Goal: Information Seeking & Learning: Learn about a topic

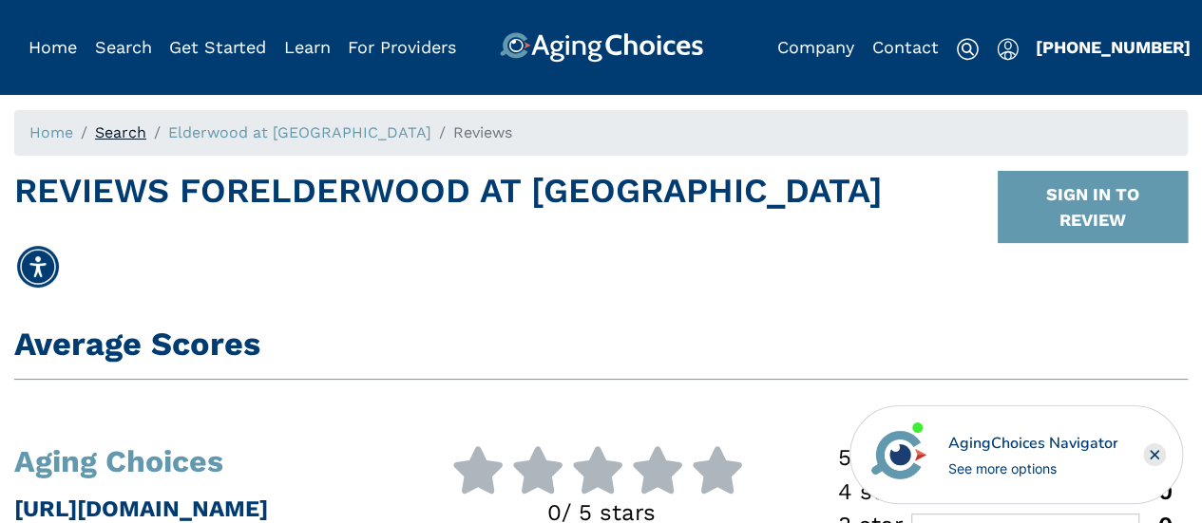
click at [127, 129] on link "Search" at bounding box center [120, 132] width 51 height 18
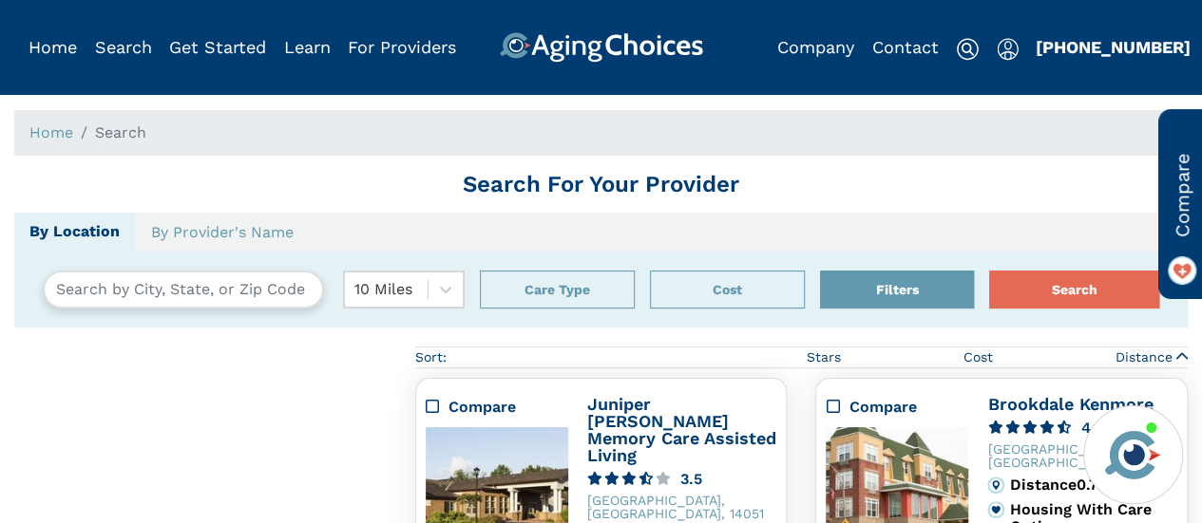
type input "[GEOGRAPHIC_DATA], [US_STATE], [GEOGRAPHIC_DATA] 14216"
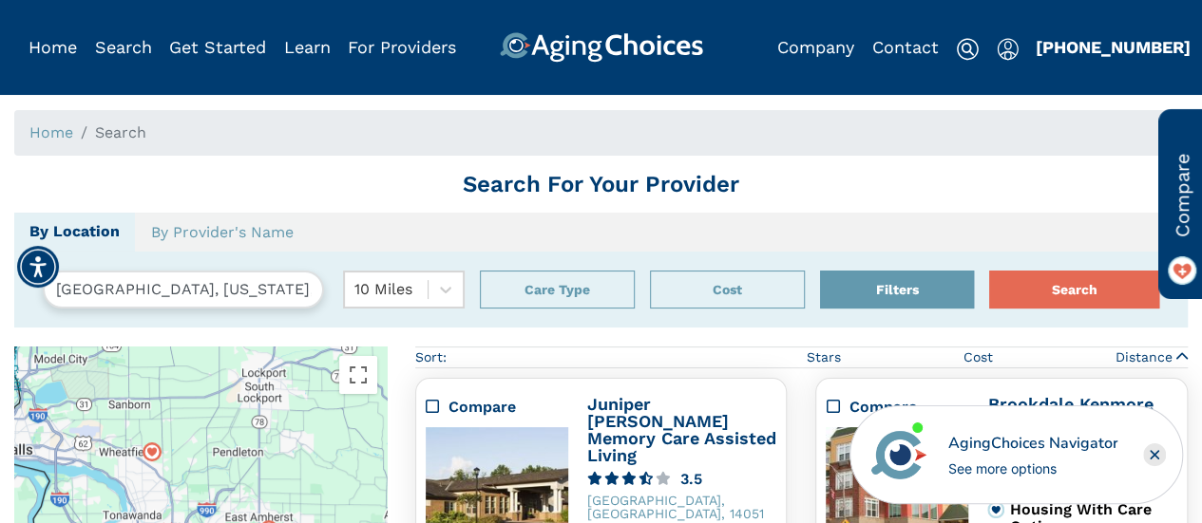
click at [219, 132] on ol "Home Search" at bounding box center [600, 133] width 1173 height 46
click at [131, 123] on span "Search" at bounding box center [120, 132] width 51 height 18
click at [549, 284] on button "Care Type" at bounding box center [557, 290] width 155 height 38
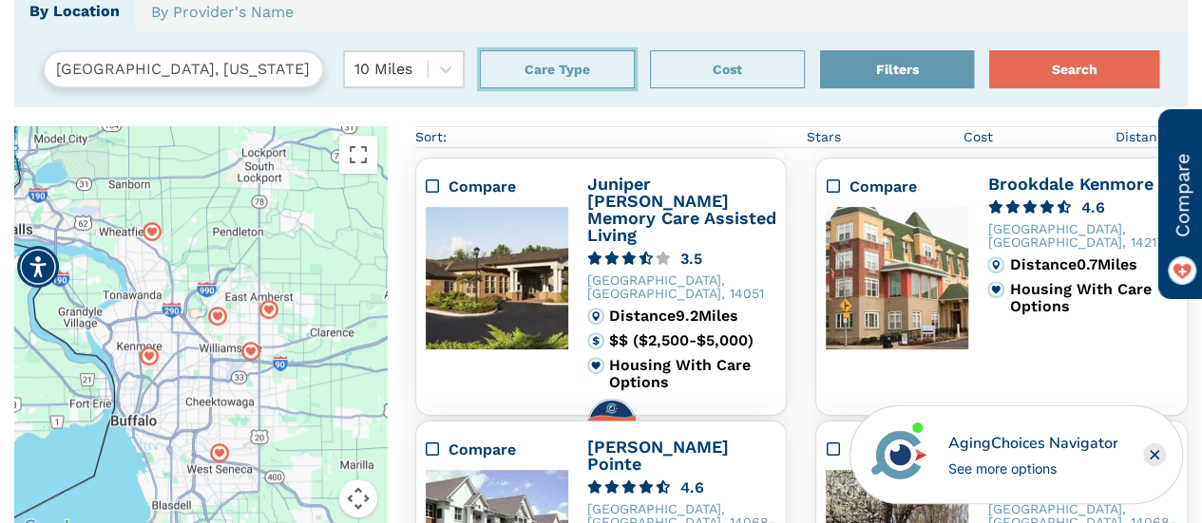
scroll to position [260, 0]
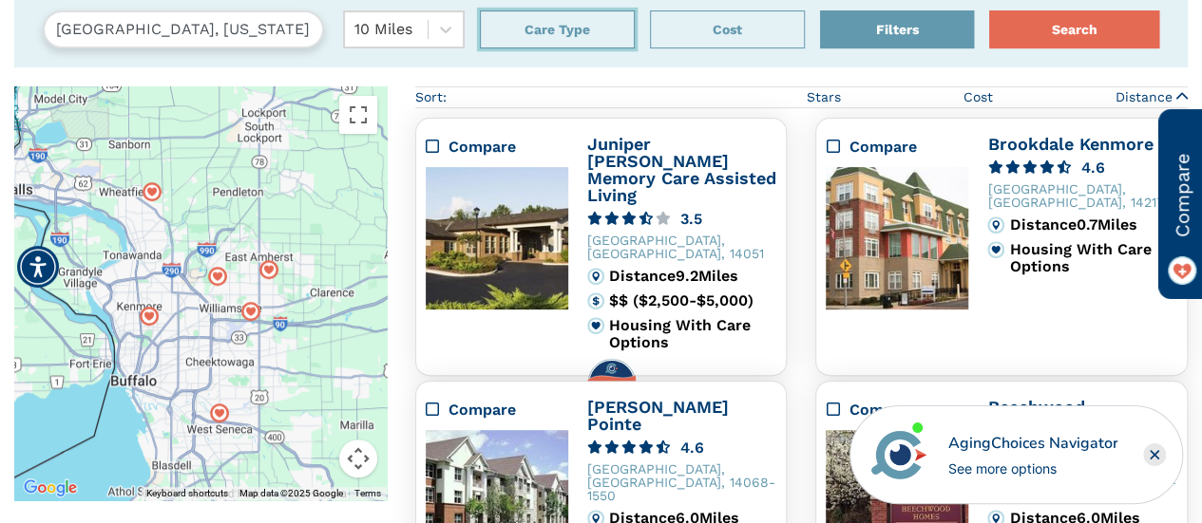
click at [555, 16] on button "Care Type" at bounding box center [557, 29] width 155 height 38
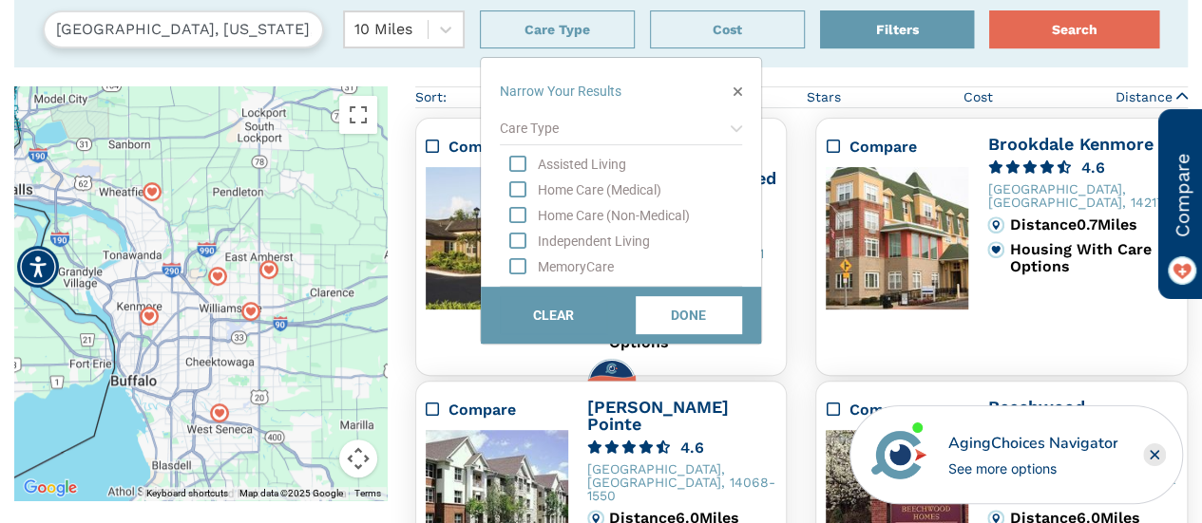
click at [739, 129] on icon at bounding box center [735, 128] width 11 height 13
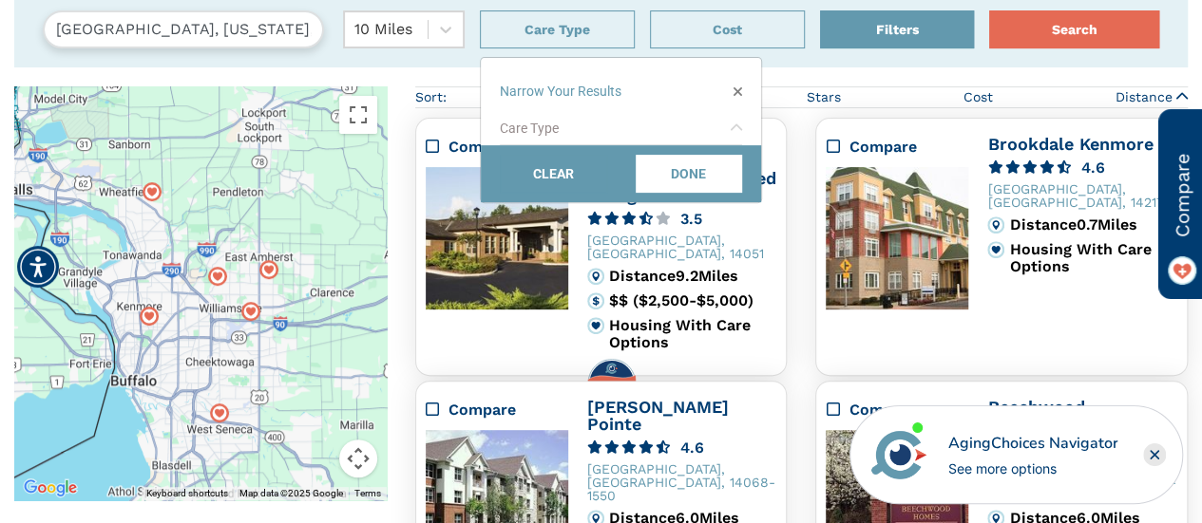
click at [739, 129] on icon at bounding box center [735, 128] width 11 height 13
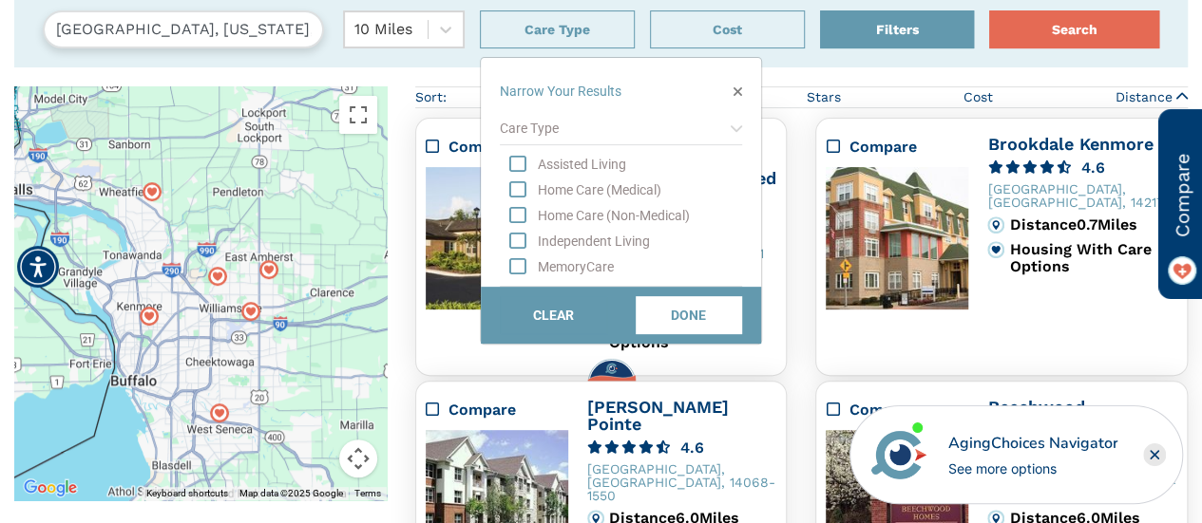
click at [549, 126] on div "Care Type" at bounding box center [621, 128] width 242 height 33
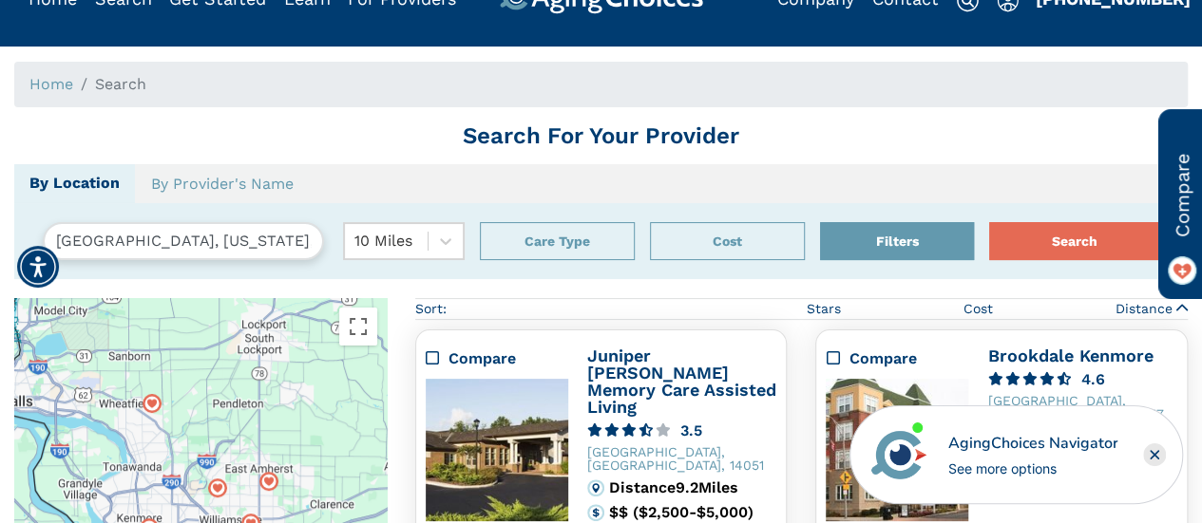
scroll to position [0, 0]
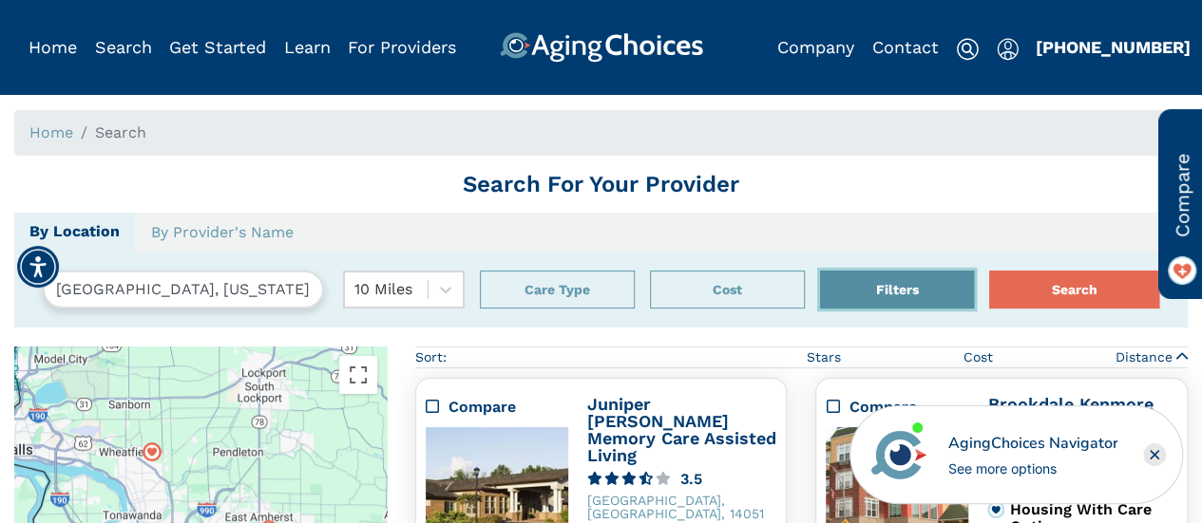
click at [903, 275] on button "Filters" at bounding box center [897, 290] width 155 height 38
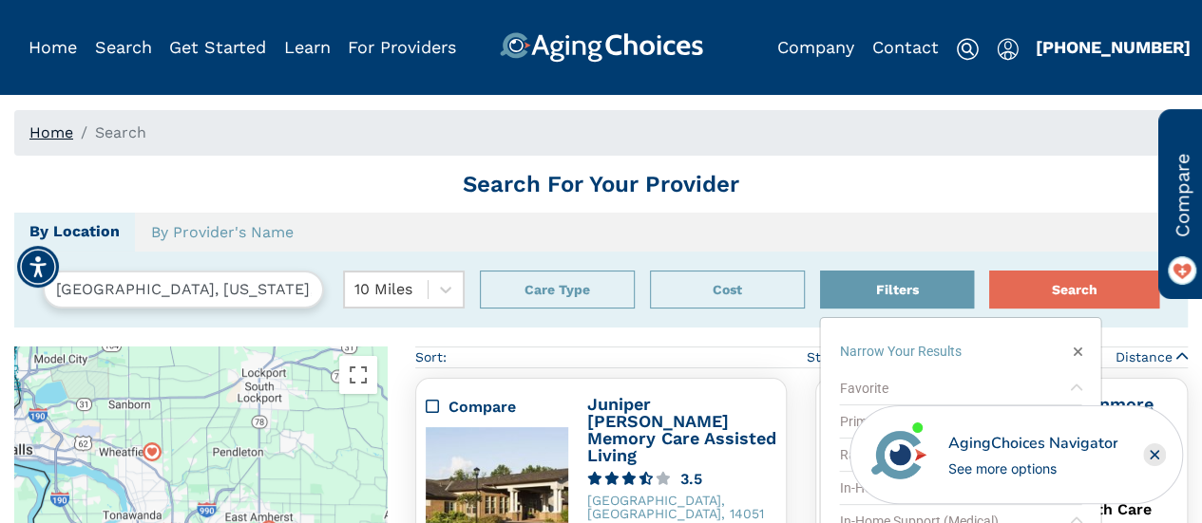
click at [44, 129] on link "Home" at bounding box center [51, 132] width 44 height 18
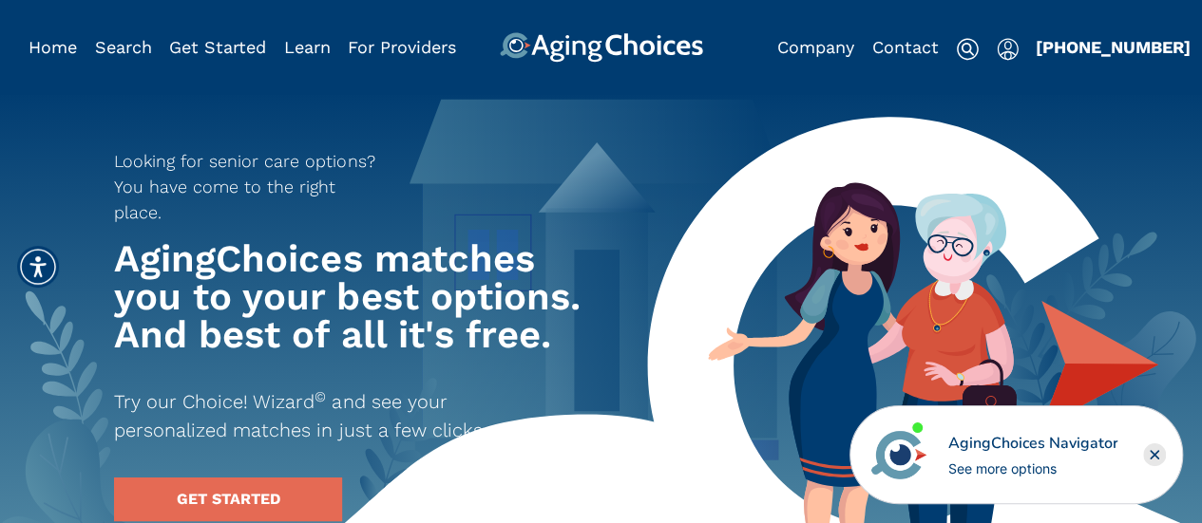
click at [956, 44] on img at bounding box center [967, 49] width 23 height 23
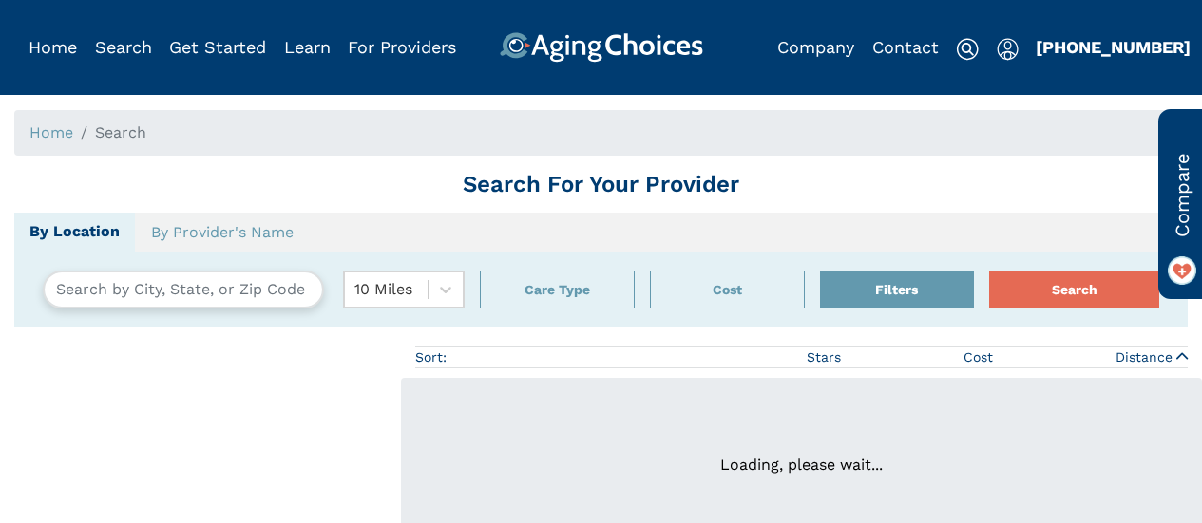
type input "Buffalo, New York, USA 14216"
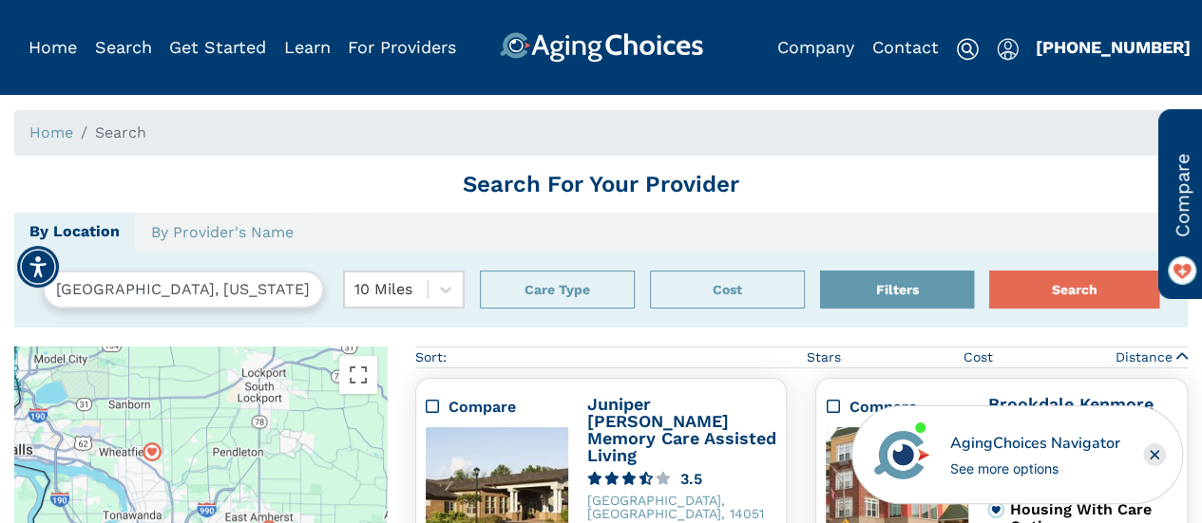
click at [157, 174] on h1 "Search For Your Provider" at bounding box center [600, 185] width 1173 height 28
click at [666, 183] on h1 "Search For Your Provider" at bounding box center [600, 185] width 1173 height 28
click at [170, 123] on ol "Home Search" at bounding box center [600, 133] width 1173 height 46
